Goal: Use online tool/utility: Utilize a website feature to perform a specific function

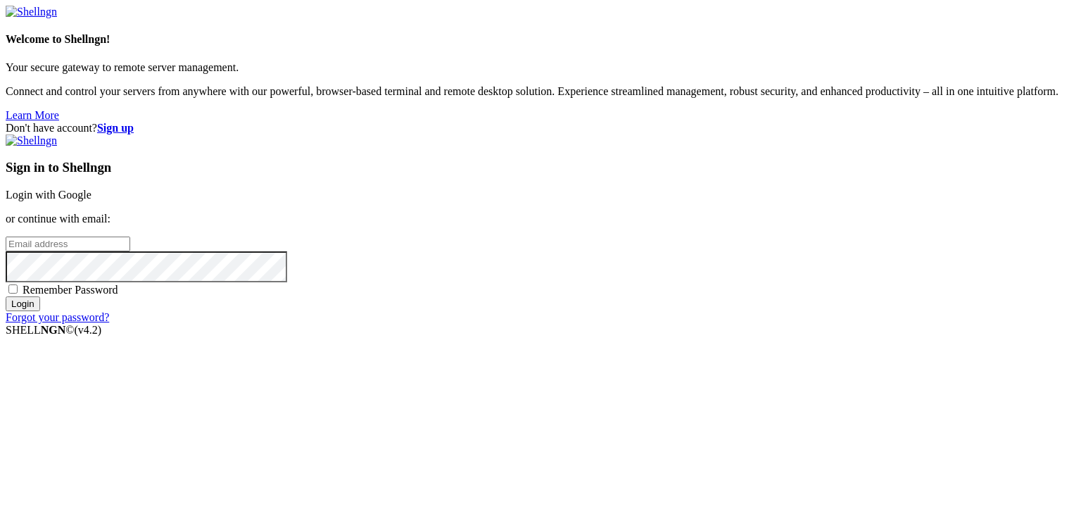
click at [92, 189] on link "Login with Google" at bounding box center [49, 195] width 86 height 12
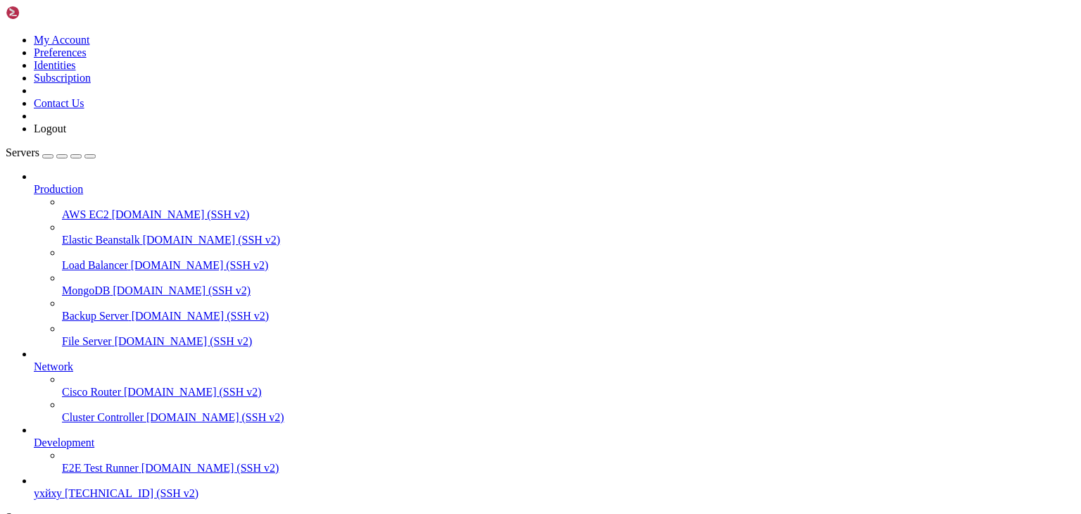
click at [88, 474] on span "E2E Test Runner" at bounding box center [100, 468] width 77 height 12
click at [142, 474] on span "[DOMAIN_NAME] (SSH v2)" at bounding box center [211, 468] width 138 height 12
click at [76, 487] on link "ухйху [TECHNICAL_ID] (SSH v2)" at bounding box center [555, 493] width 1042 height 13
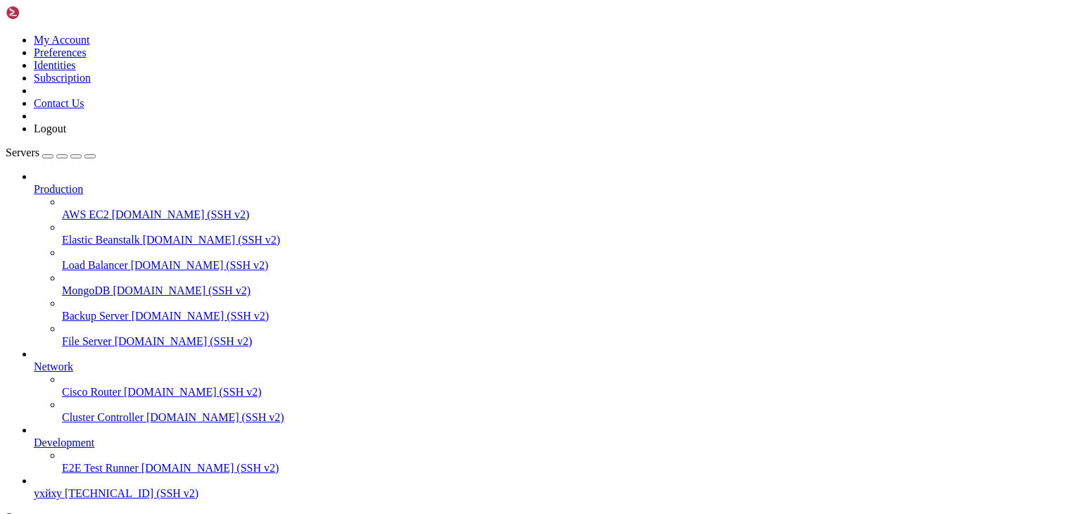
click at [76, 487] on link "ухйху [TECHNICAL_ID] (SSH v2)" at bounding box center [555, 493] width 1042 height 13
type input "/root"
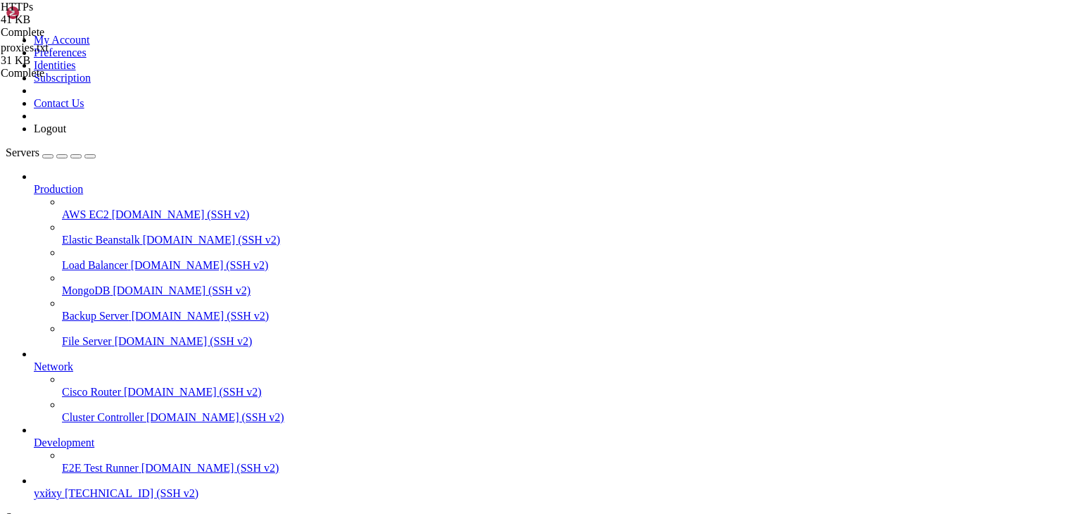
drag, startPoint x: 216, startPoint y: 1172, endPoint x: 639, endPoint y: 1190, distance: 422.8
drag, startPoint x: 619, startPoint y: 1318, endPoint x: 548, endPoint y: 1334, distance: 72.2
